Goal: Task Accomplishment & Management: Use online tool/utility

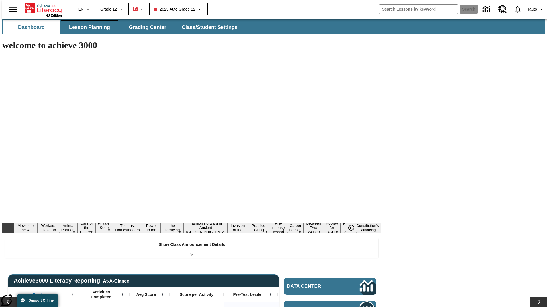
click at [87, 27] on button "Lesson Planning" at bounding box center [89, 27] width 57 height 14
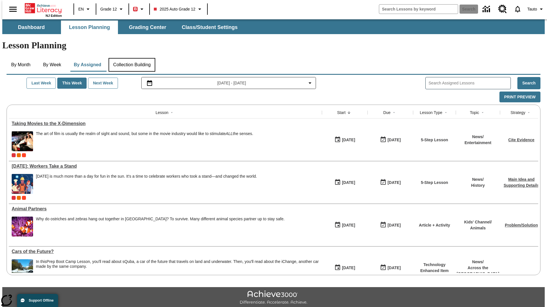
click at [132, 58] on button "Collection Building" at bounding box center [131, 65] width 47 height 14
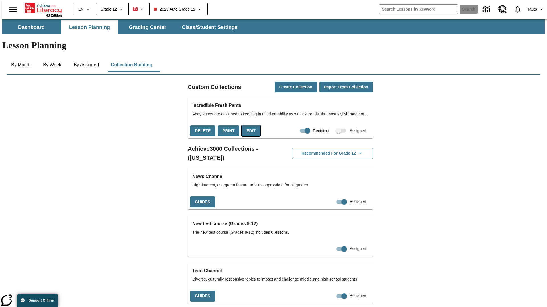
click at [249, 126] on button "Edit" at bounding box center [250, 131] width 19 height 11
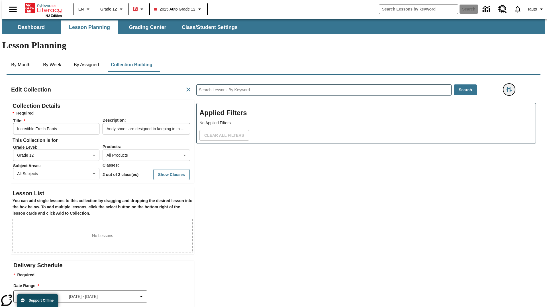
click at [511, 87] on icon "Filters Side menu" at bounding box center [508, 89] width 5 height 5
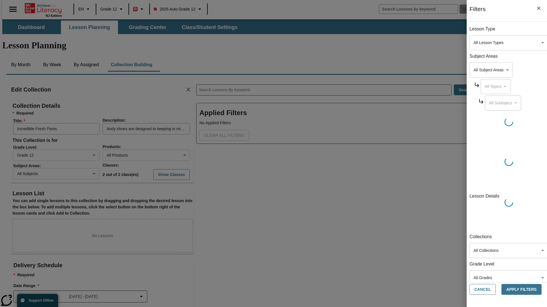
scroll to position [0, 0]
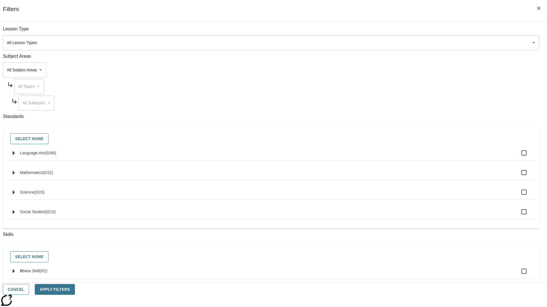
click at [410, 70] on body "Skip to main content NJ Edition EN Grade 12 B 2025 Auto Grade 12 Search 0 Tauto…" at bounding box center [273, 197] width 542 height 357
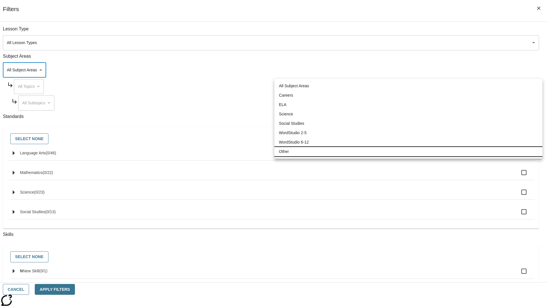
click at [408, 152] on li "Other" at bounding box center [408, 151] width 268 height 9
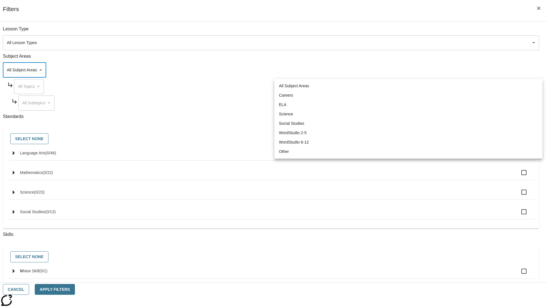
type input "0"
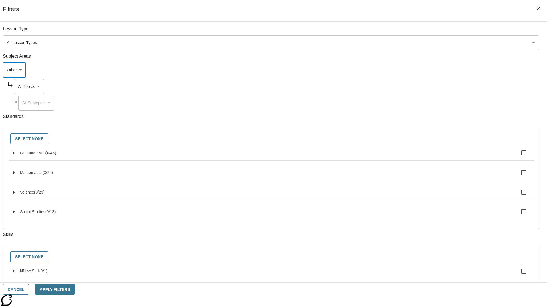
click at [415, 87] on body "Skip to main content NJ Edition EN Grade 12 B 2025 Auto Grade 12 Search 0 Tauto…" at bounding box center [273, 197] width 542 height 357
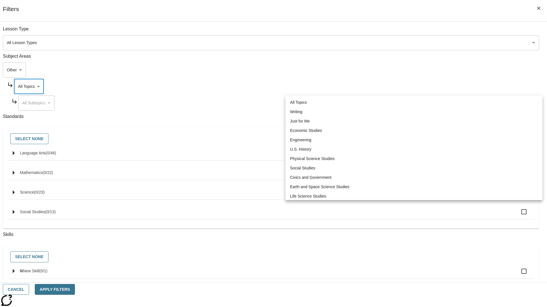
scroll to position [0, 0]
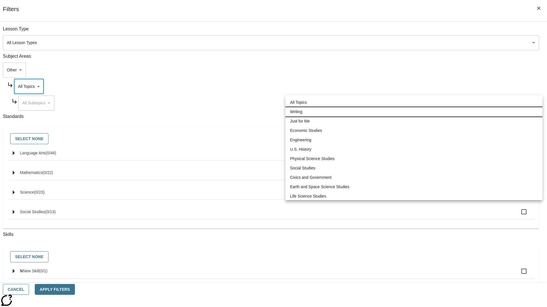
click at [414, 112] on li "Writing" at bounding box center [413, 111] width 257 height 9
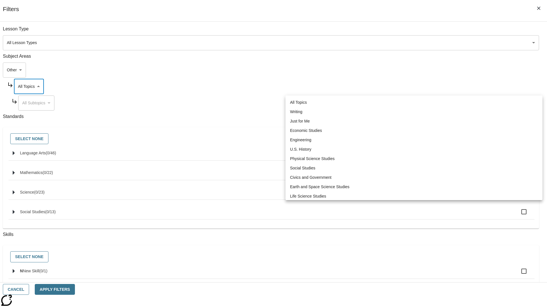
type input "6"
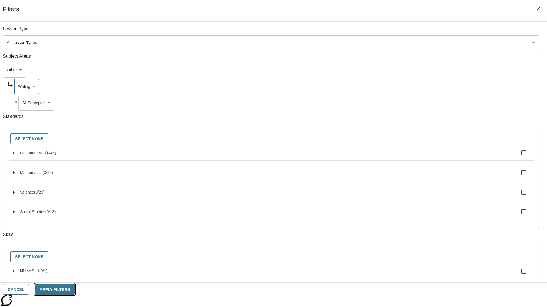
click at [75, 290] on button "Apply Filters" at bounding box center [55, 289] width 40 height 11
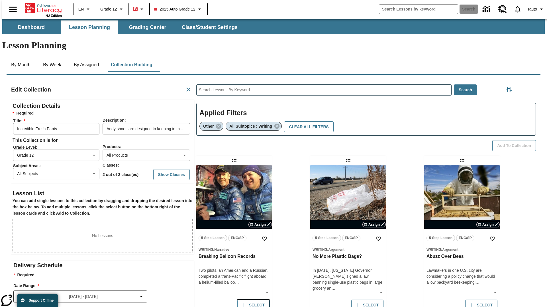
click at [252, 300] on button "Select" at bounding box center [253, 305] width 32 height 11
click at [516, 140] on button "Add to Collection" at bounding box center [514, 145] width 44 height 11
click at [252, 300] on button "Select" at bounding box center [253, 305] width 32 height 11
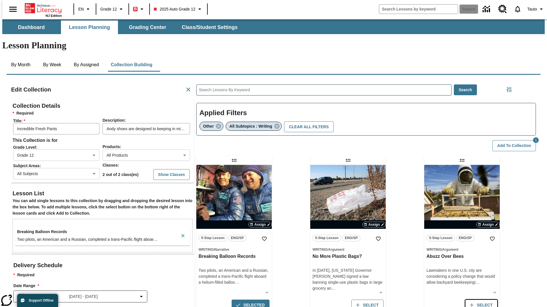
click at [383, 300] on button "Select" at bounding box center [367, 305] width 32 height 11
click at [516, 140] on button "Add to Collection" at bounding box center [514, 145] width 44 height 11
